Goal: Task Accomplishment & Management: Manage account settings

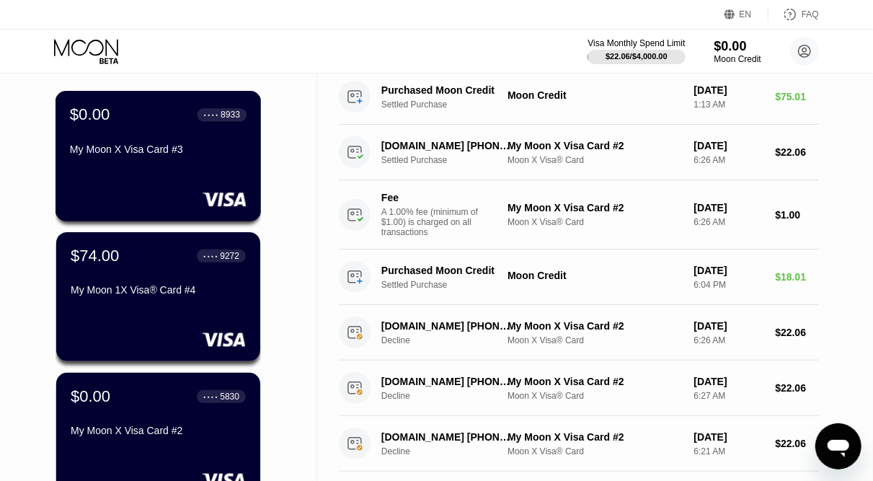
scroll to position [90, 0]
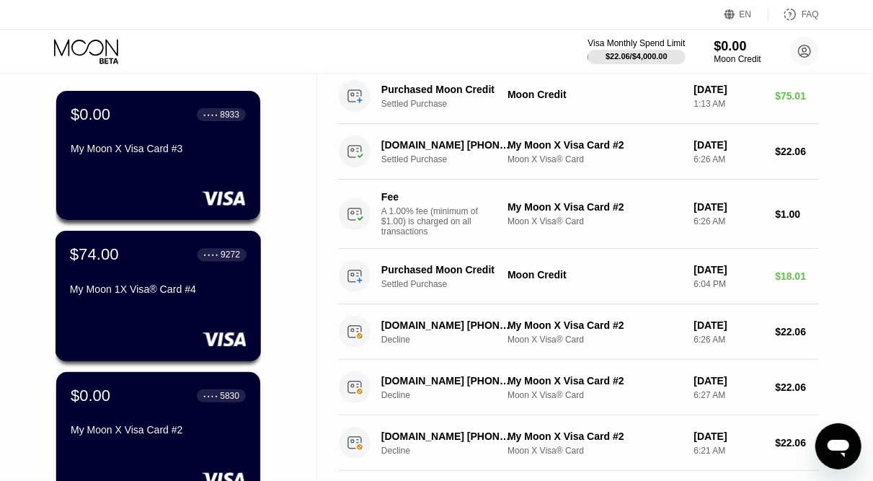
click at [164, 274] on div "$74.00 ● ● ● ● 9272 My Moon 1X Visa® Card #4" at bounding box center [158, 273] width 177 height 56
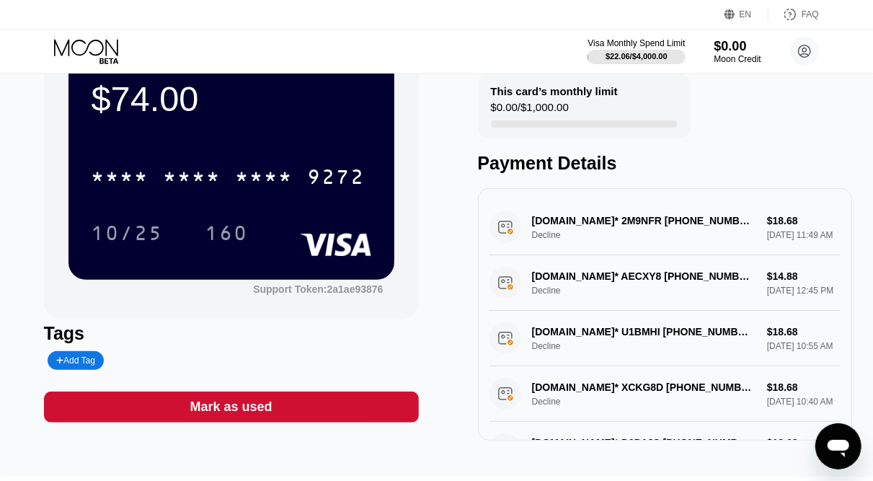
scroll to position [50, 0]
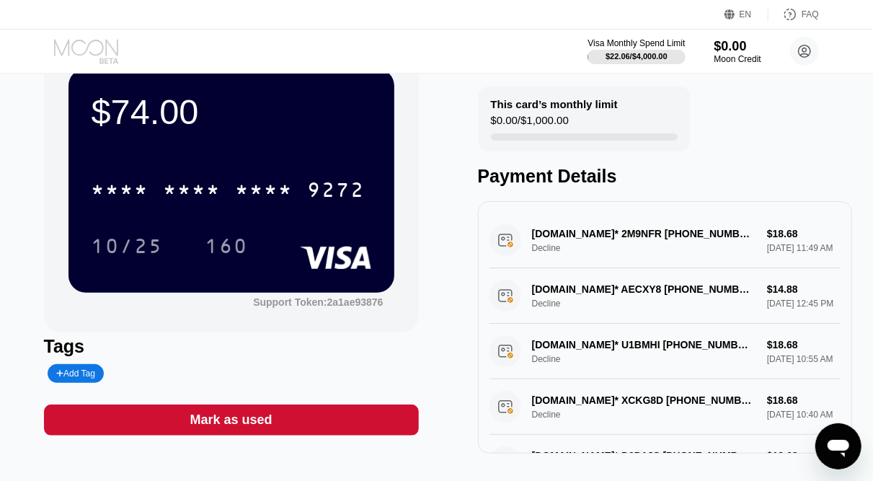
click at [80, 50] on icon at bounding box center [87, 51] width 67 height 25
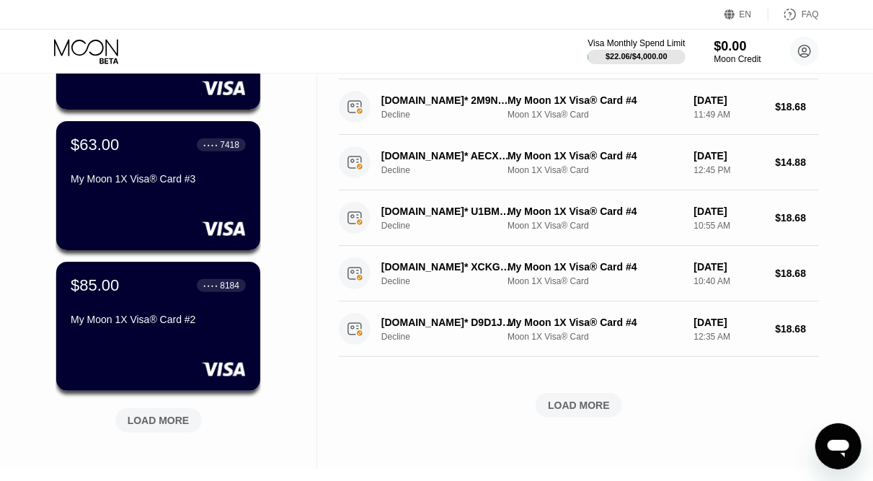
scroll to position [482, 0]
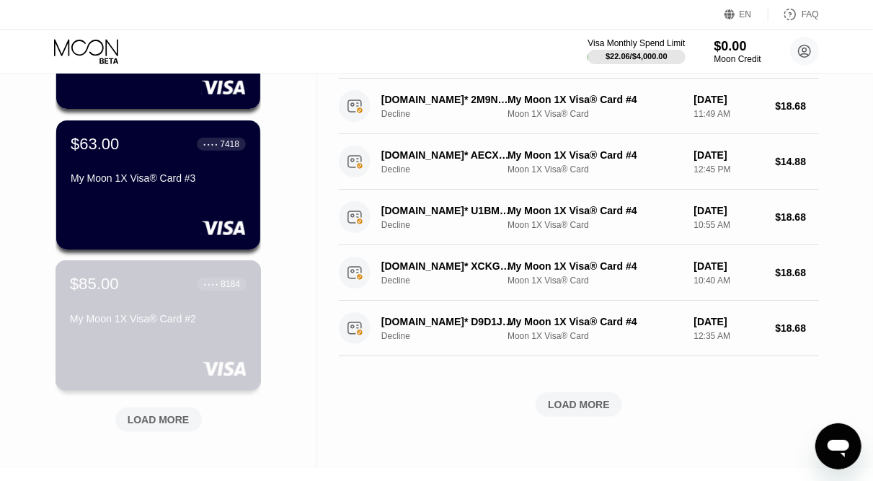
click at [172, 301] on div "$85.00 ● ● ● ● 8184 My Moon 1X Visa® Card #2" at bounding box center [158, 303] width 177 height 56
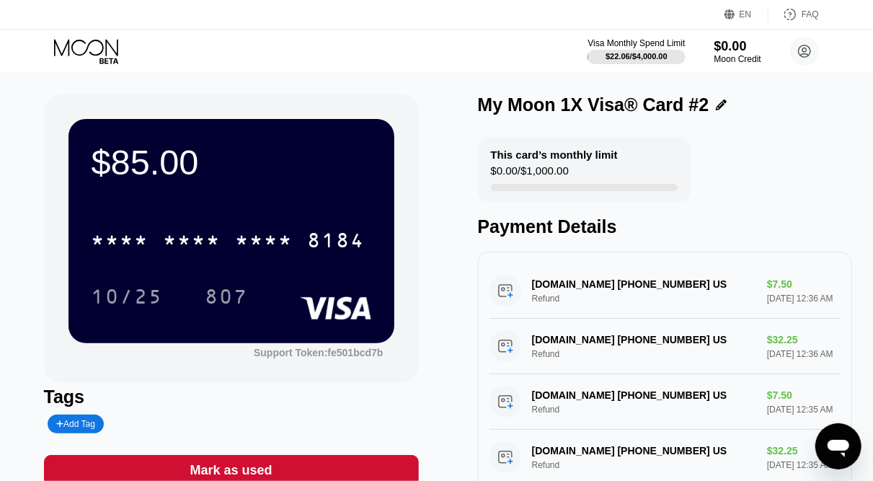
click at [106, 49] on icon at bounding box center [86, 47] width 64 height 17
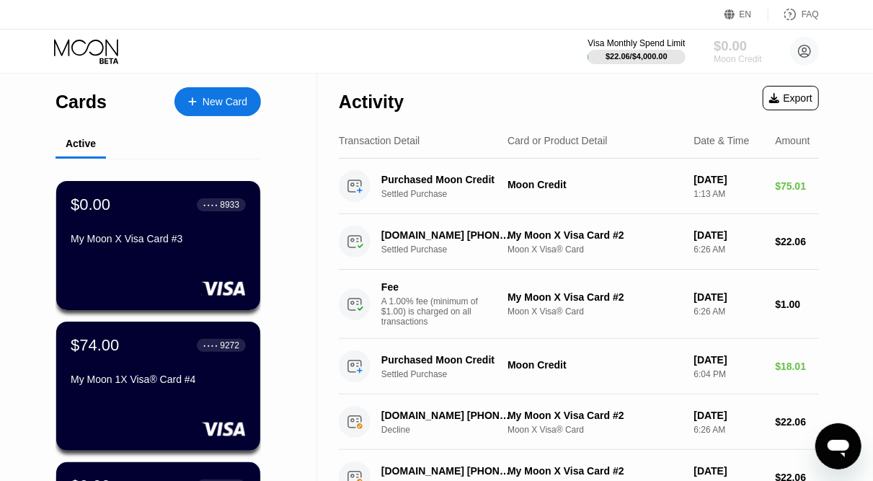
click at [739, 48] on div "$0.00" at bounding box center [738, 45] width 48 height 15
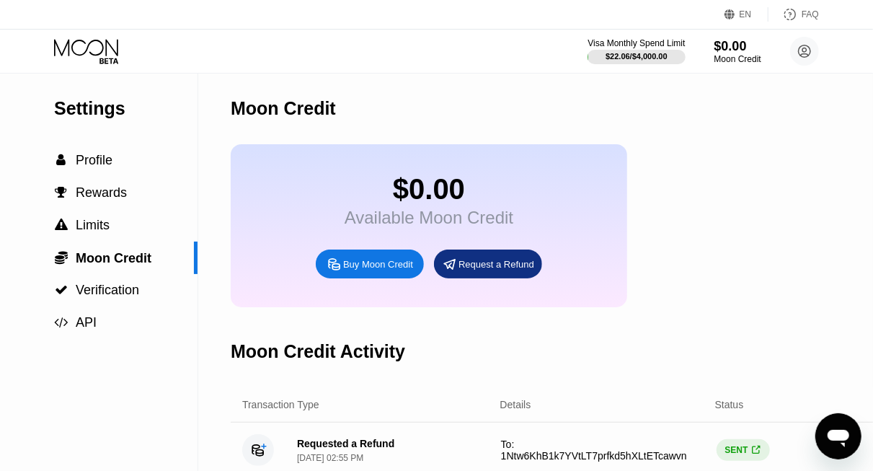
click at [477, 270] on div "Request a Refund" at bounding box center [497, 264] width 76 height 12
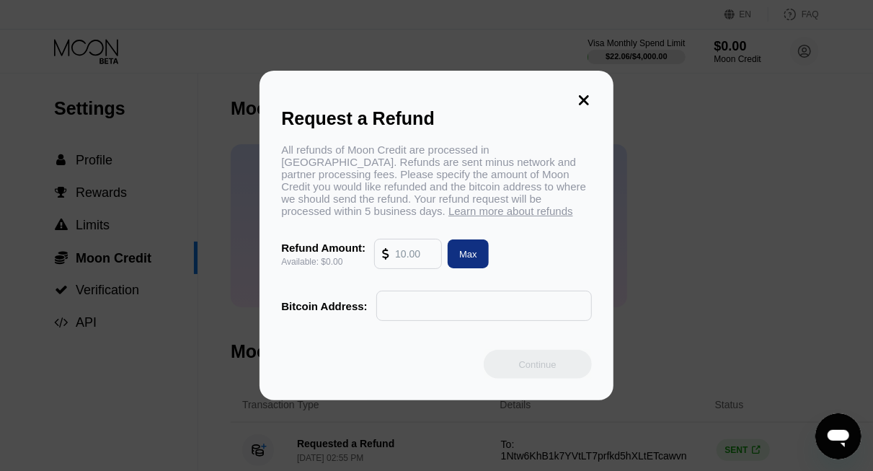
click at [477, 260] on div "Max" at bounding box center [468, 254] width 18 height 12
type input "0.00"
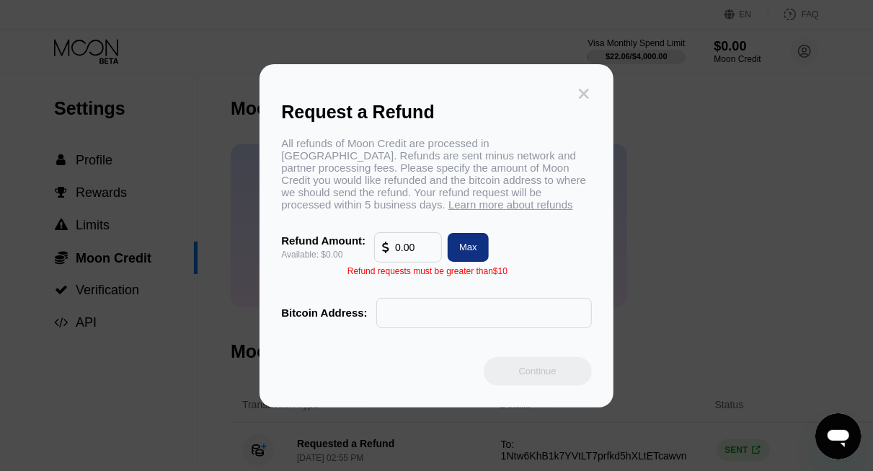
click at [581, 86] on icon at bounding box center [584, 94] width 16 height 16
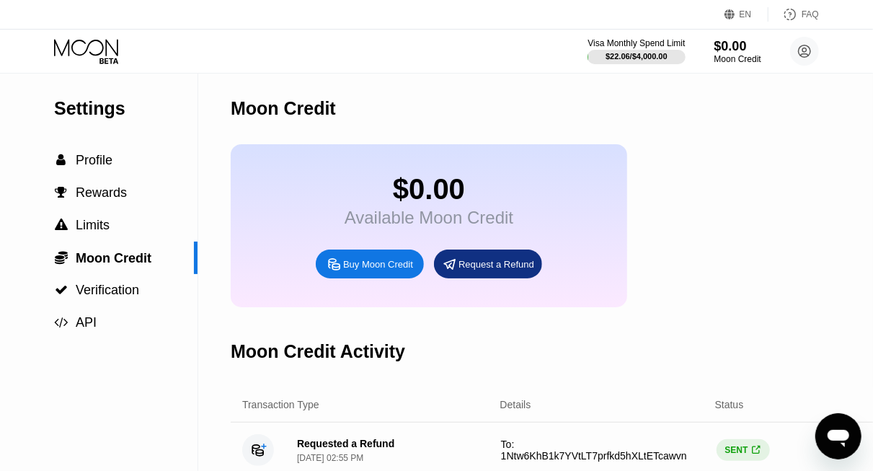
click at [84, 43] on icon at bounding box center [87, 51] width 67 height 25
